Goal: Complete application form

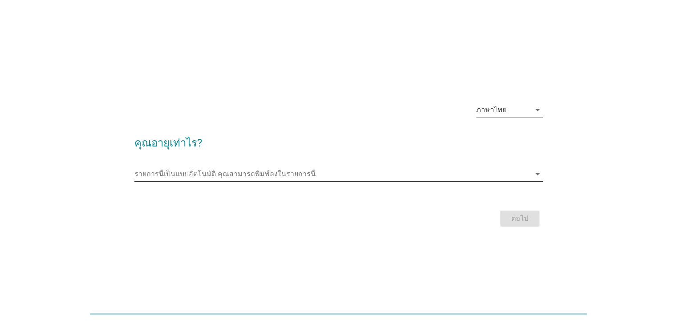
click at [354, 172] on input "รายการนี้เป็นแบบอัตโนมัติ คุณสามารถพิมพ์ลงในรายการนี้" at bounding box center [332, 174] width 396 height 14
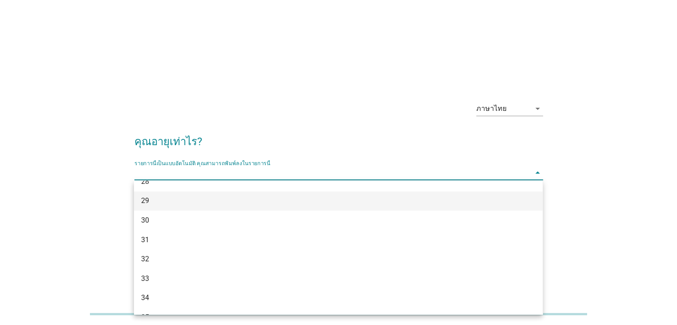
scroll to position [223, 0]
click at [174, 204] on div "30" at bounding box center [322, 204] width 362 height 11
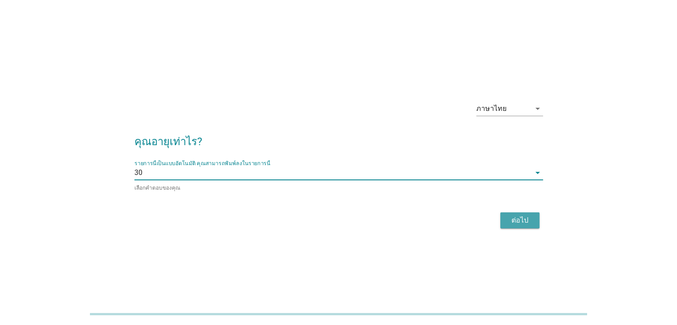
click at [518, 218] on div "ต่อไป" at bounding box center [520, 220] width 25 height 11
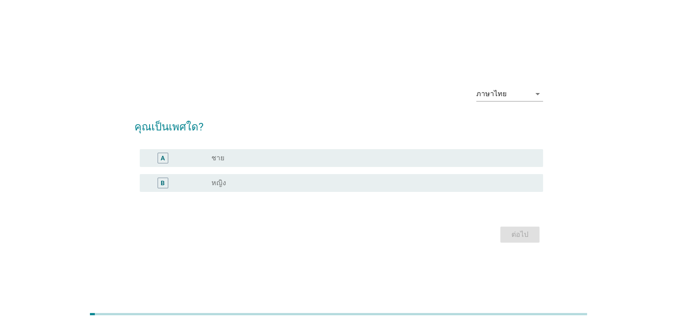
click at [310, 183] on div "radio_button_unchecked หญิง" at bounding box center [369, 183] width 317 height 9
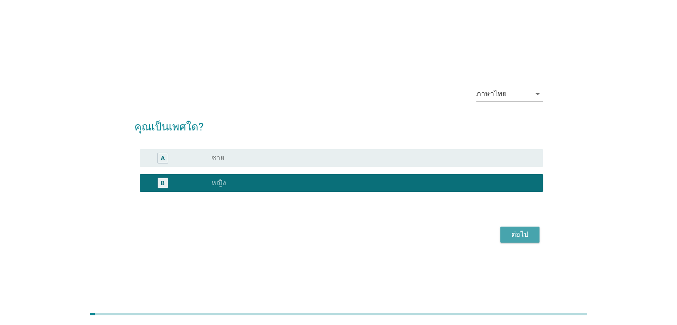
click at [522, 239] on div "ต่อไป" at bounding box center [520, 234] width 25 height 11
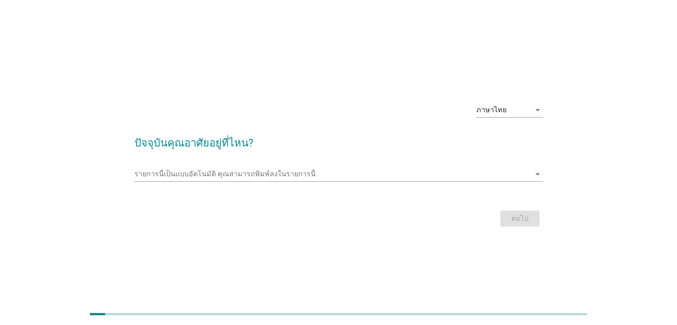
click at [335, 187] on div at bounding box center [338, 187] width 409 height 5
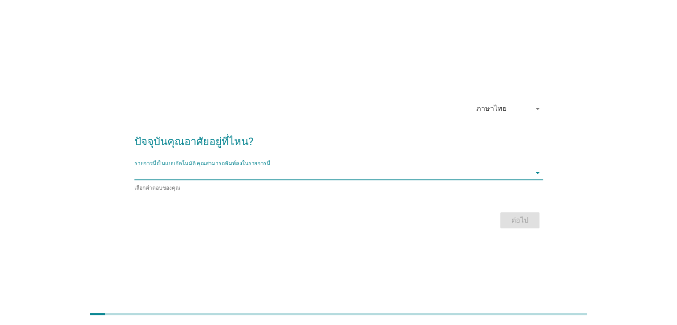
click at [335, 180] on div "รายการนี้เป็นแบบอัตโนมัติ [PERSON_NAME]พิมพ์ลงในรายการนี้ arrow_drop_down" at bounding box center [338, 173] width 409 height 14
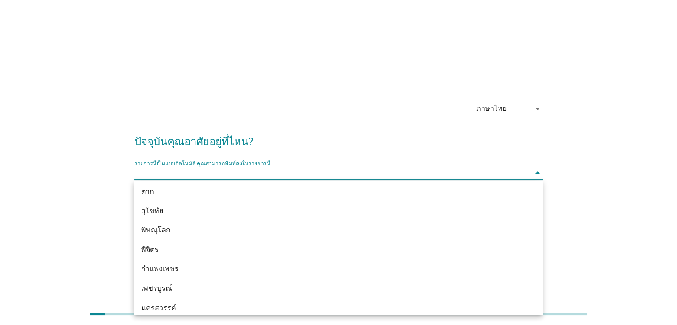
scroll to position [650, 0]
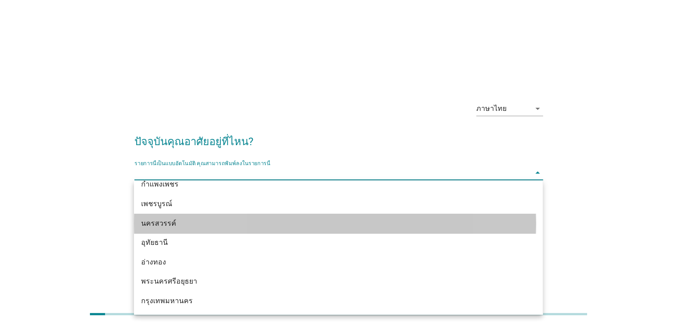
click at [313, 222] on div "นครสวรรค์" at bounding box center [322, 223] width 362 height 11
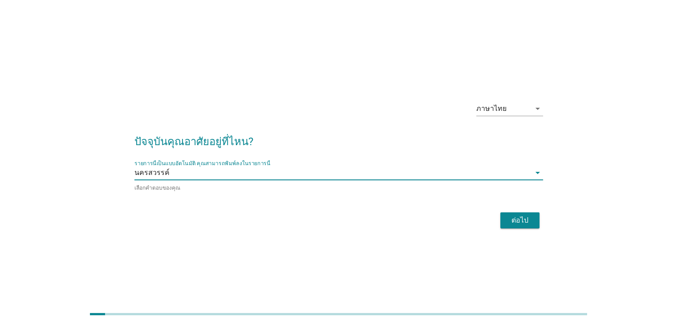
click at [518, 222] on div "ต่อไป" at bounding box center [520, 220] width 25 height 11
